Goal: Book appointment/travel/reservation

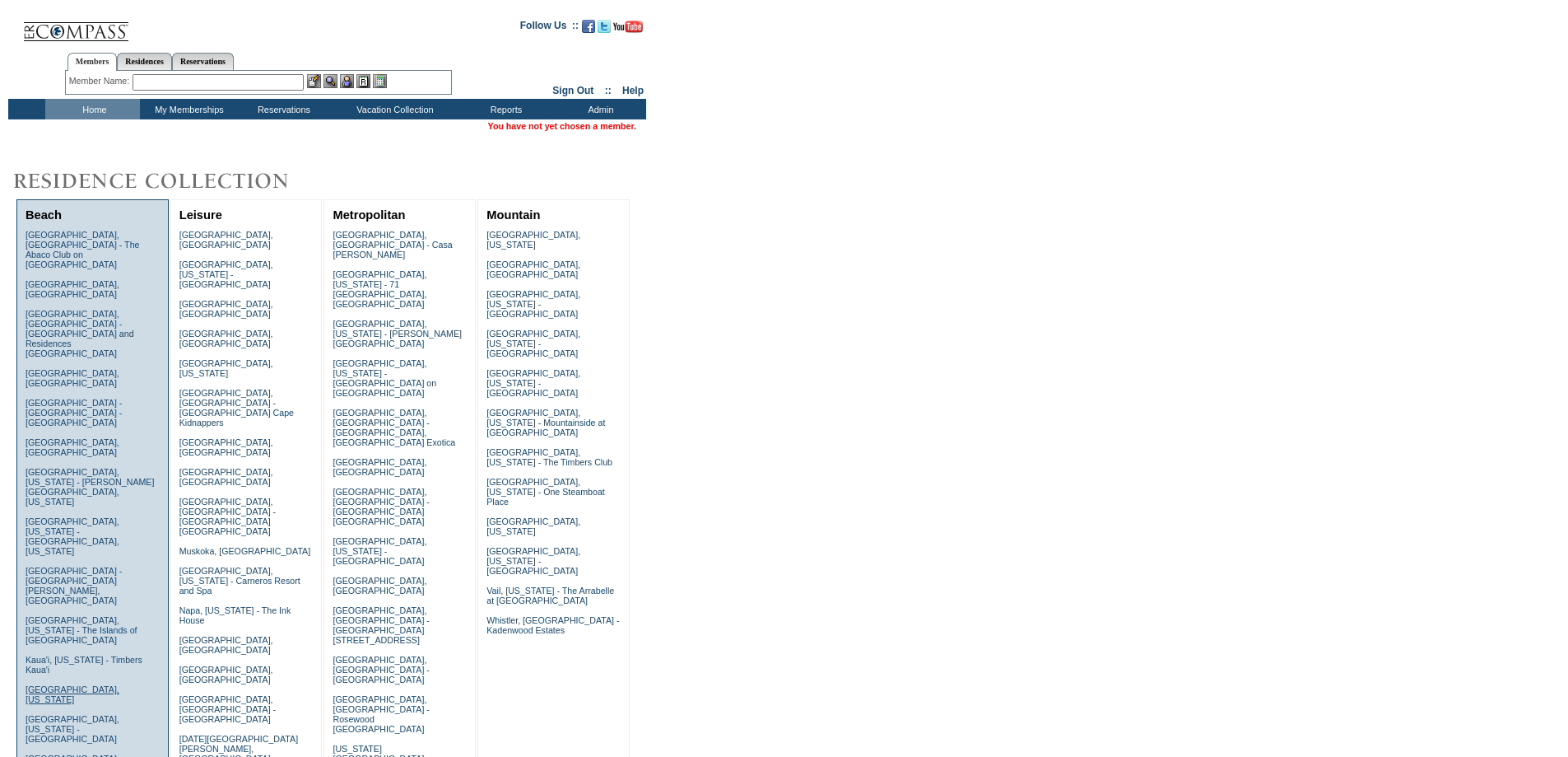
click at [84, 684] on link "Kiawah Island, South Carolina" at bounding box center [72, 694] width 94 height 20
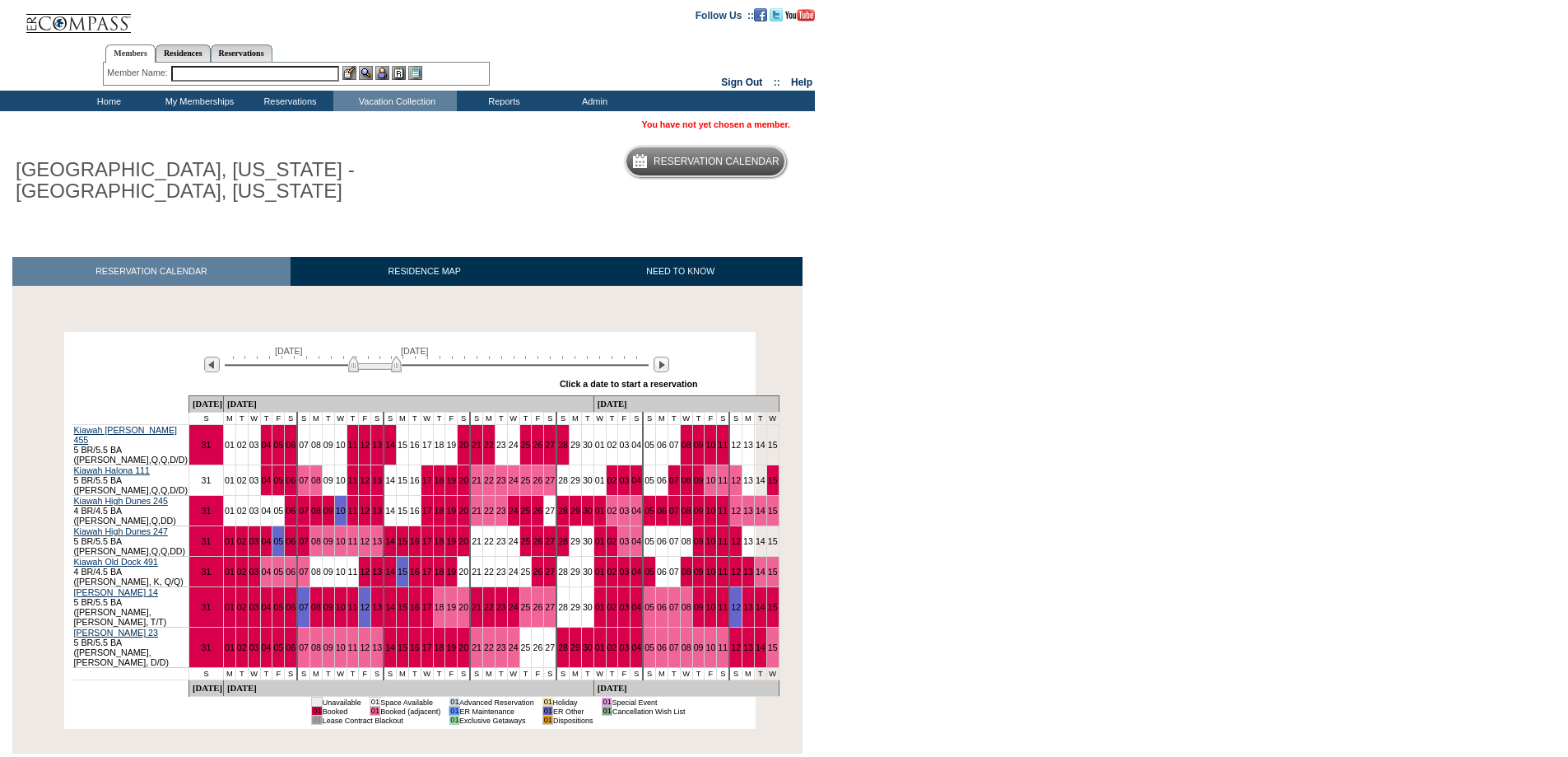
click at [352, 361] on img at bounding box center [375, 364] width 54 height 16
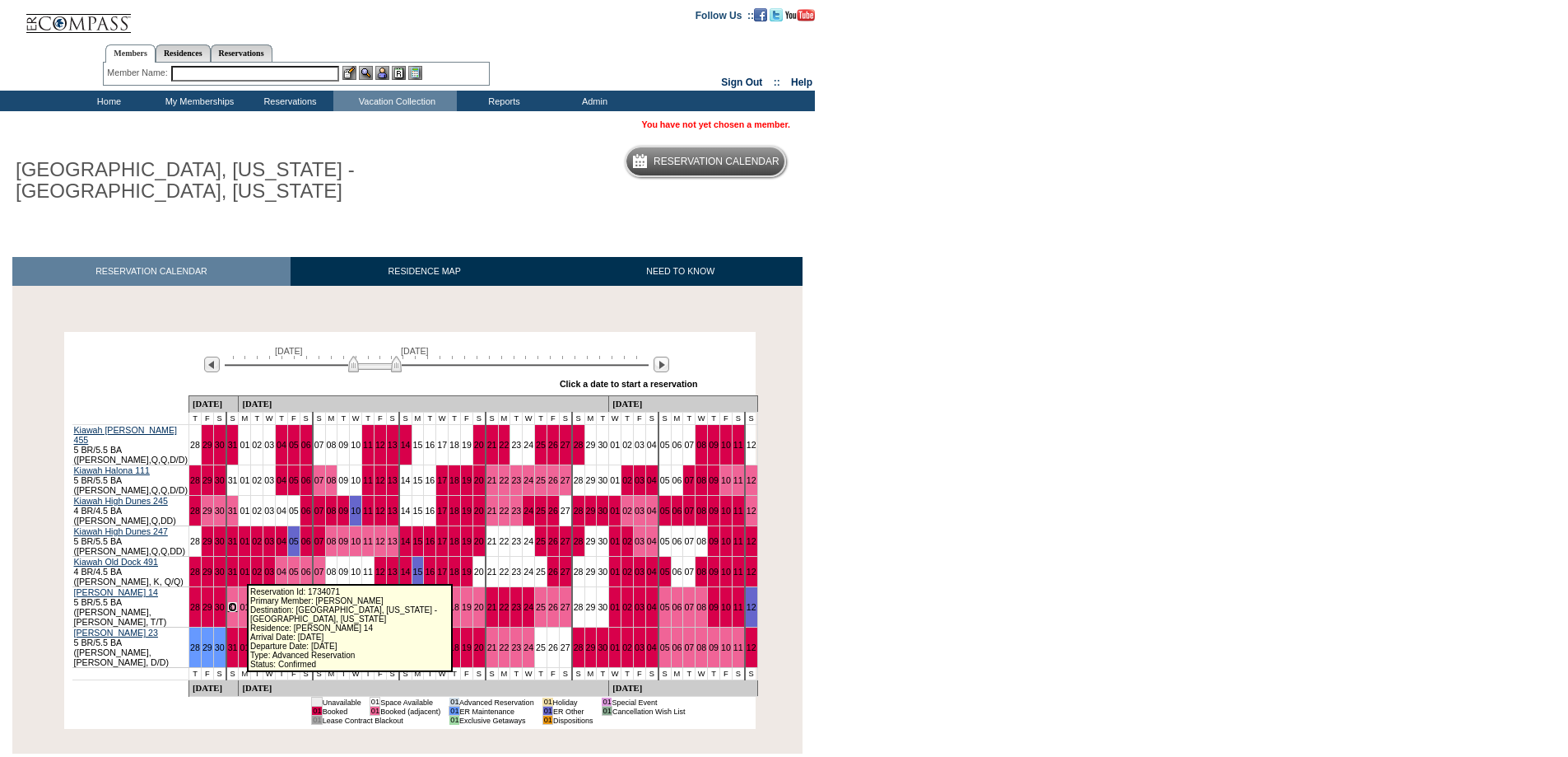
click at [238, 602] on link "31" at bounding box center [232, 606] width 10 height 10
